Goal: Task Accomplishment & Management: Manage account settings

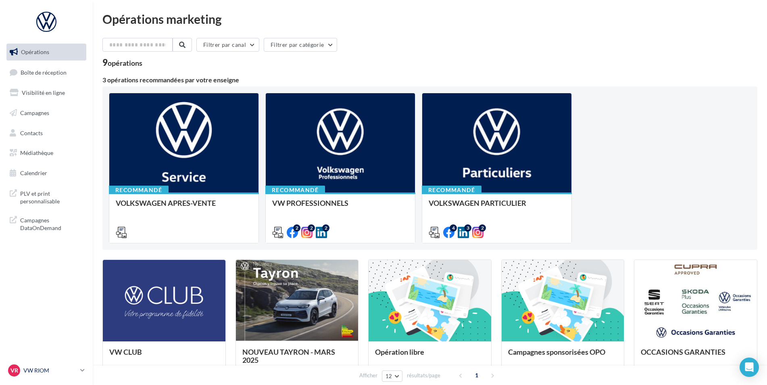
click at [31, 377] on link "VR VW RIOM vw-rio-mac" at bounding box center [46, 369] width 80 height 15
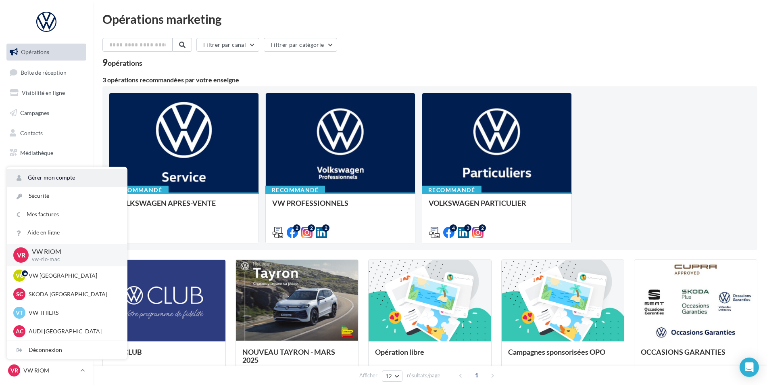
click at [79, 179] on link "Gérer mon compte" at bounding box center [67, 178] width 120 height 18
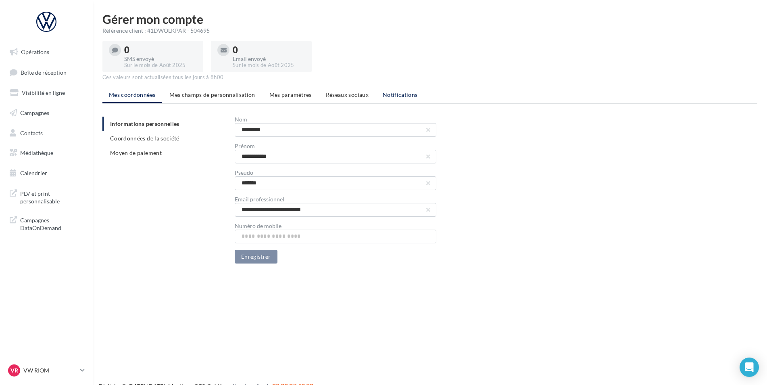
click at [404, 98] on li "Notifications" at bounding box center [400, 94] width 48 height 15
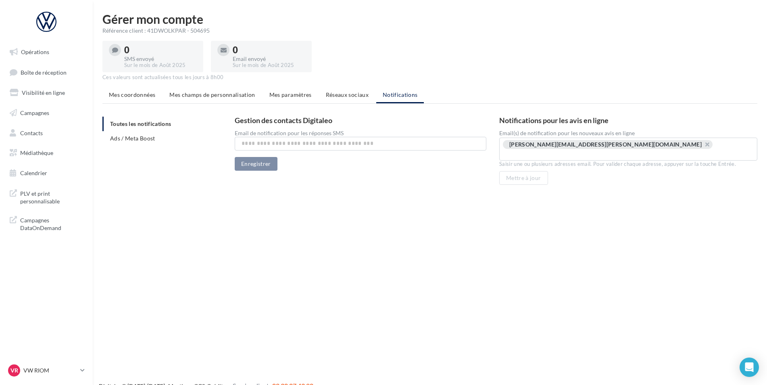
click at [561, 150] on input "text" at bounding box center [532, 154] width 56 height 8
type input "**********"
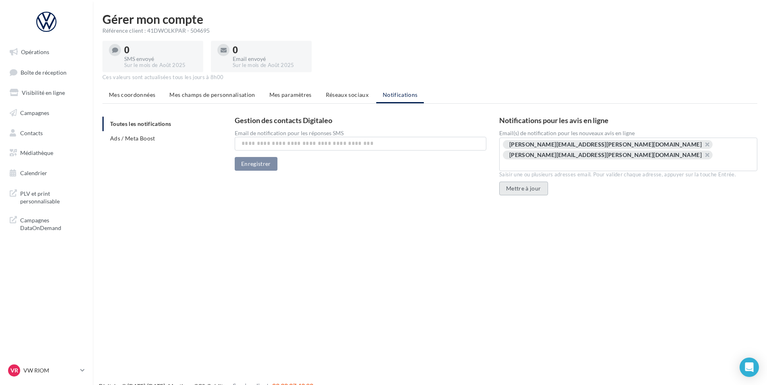
click at [524, 181] on button "Mettre à jour" at bounding box center [523, 188] width 49 height 14
click at [603, 219] on div "Opérations Boîte de réception Visibilité en ligne Campagnes Contacts Médiathèqu…" at bounding box center [383, 205] width 767 height 385
drag, startPoint x: 33, startPoint y: 362, endPoint x: 31, endPoint y: 373, distance: 11.0
click at [33, 362] on link "VR VW RIOM vw-rio-mac" at bounding box center [46, 369] width 80 height 15
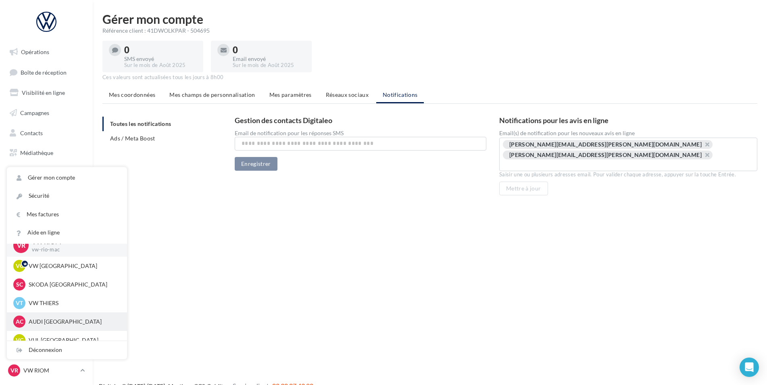
scroll to position [19, 0]
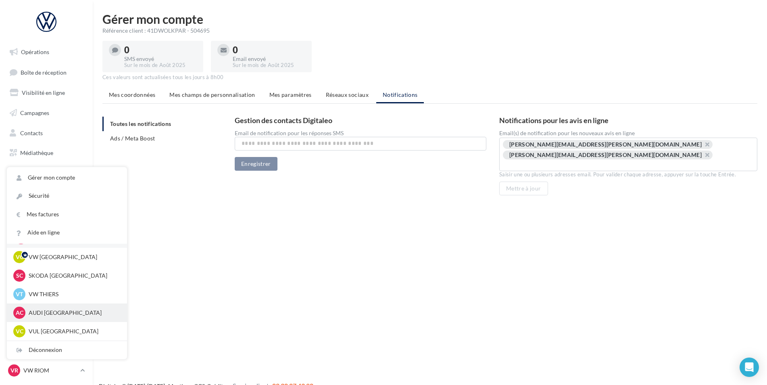
click at [65, 316] on p "AUDI [GEOGRAPHIC_DATA]" at bounding box center [73, 312] width 89 height 8
